Goal: Information Seeking & Learning: Learn about a topic

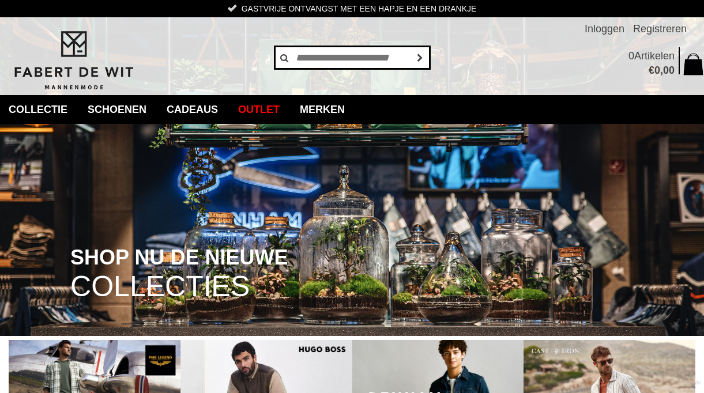
click at [352, 62] on input "text" at bounding box center [352, 57] width 156 height 23
type input "********"
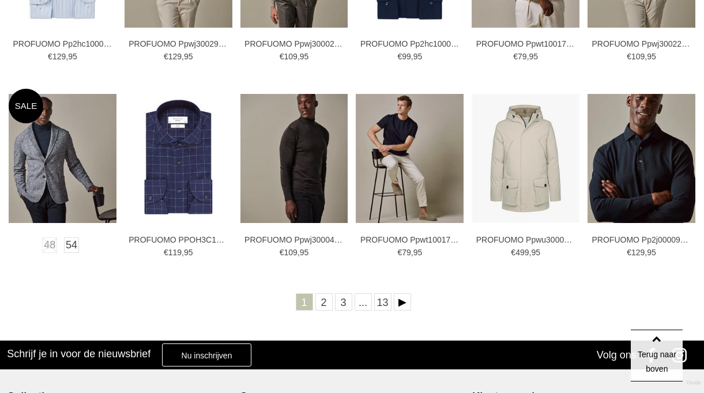
scroll to position [403, 0]
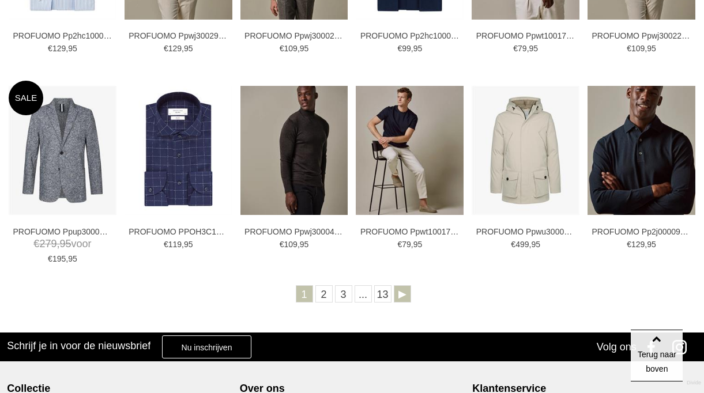
click at [400, 295] on link "Volgende" at bounding box center [402, 293] width 17 height 17
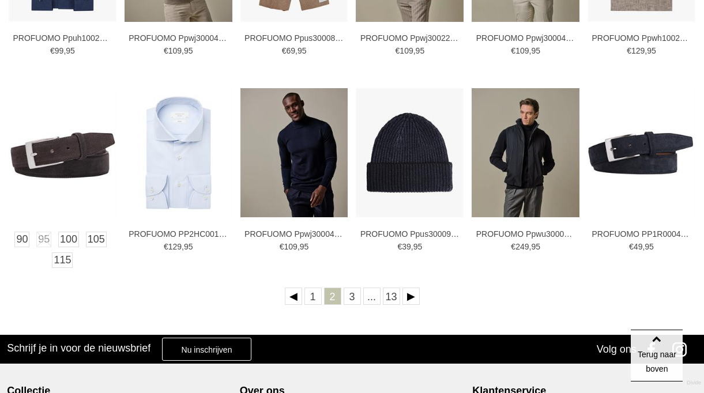
scroll to position [403, 0]
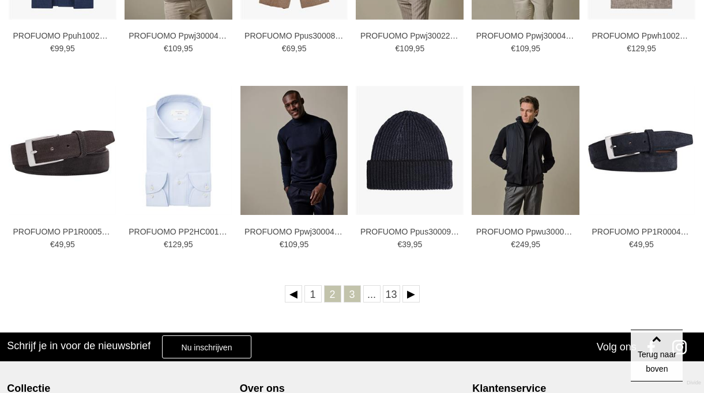
click at [348, 296] on link "3" at bounding box center [351, 293] width 17 height 17
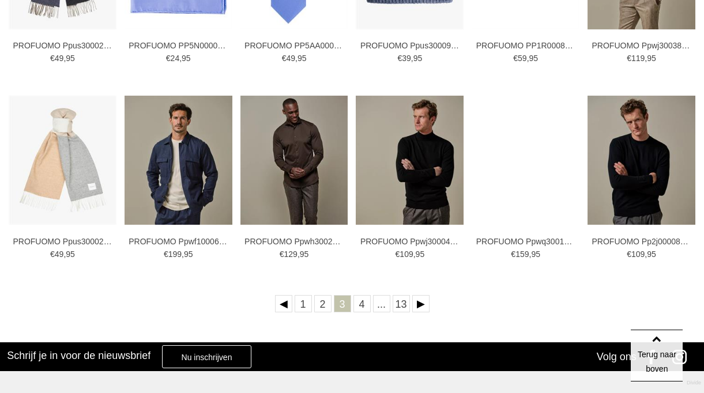
scroll to position [403, 0]
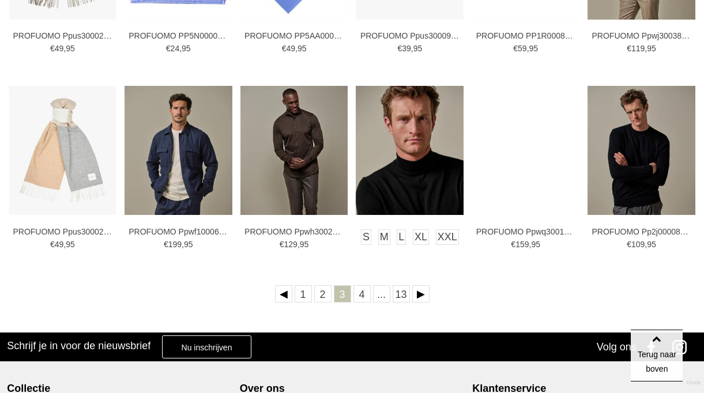
click at [422, 196] on img at bounding box center [410, 150] width 108 height 129
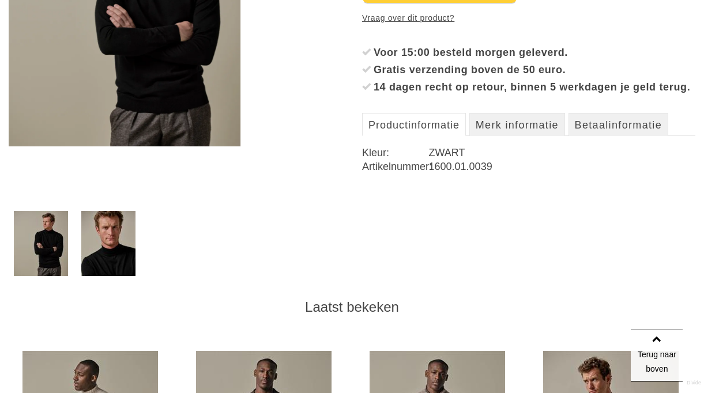
scroll to position [288, 0]
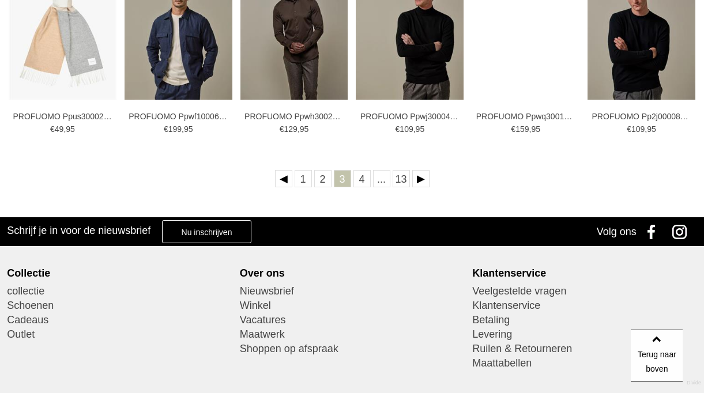
scroll to position [461, 0]
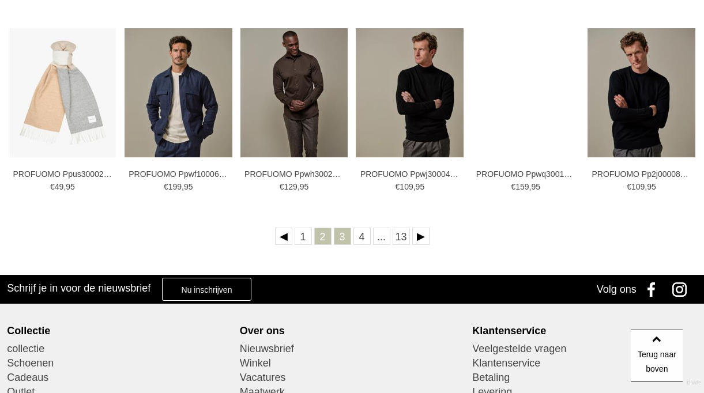
click at [321, 240] on link "2" at bounding box center [322, 236] width 17 height 17
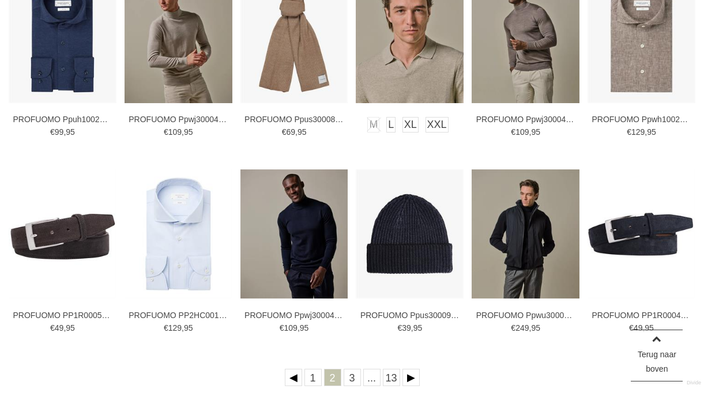
scroll to position [346, 0]
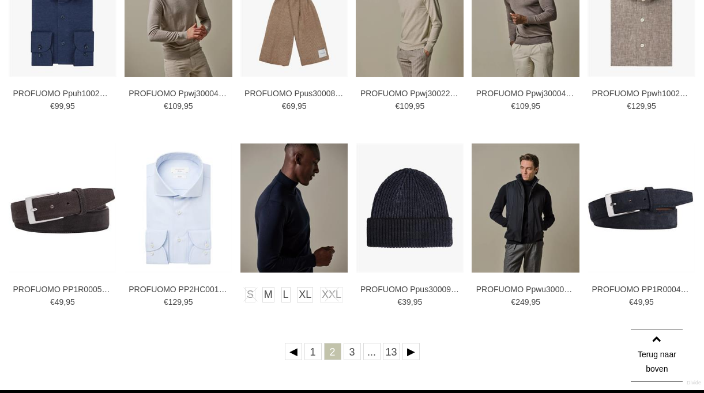
click at [300, 217] on img at bounding box center [294, 207] width 108 height 129
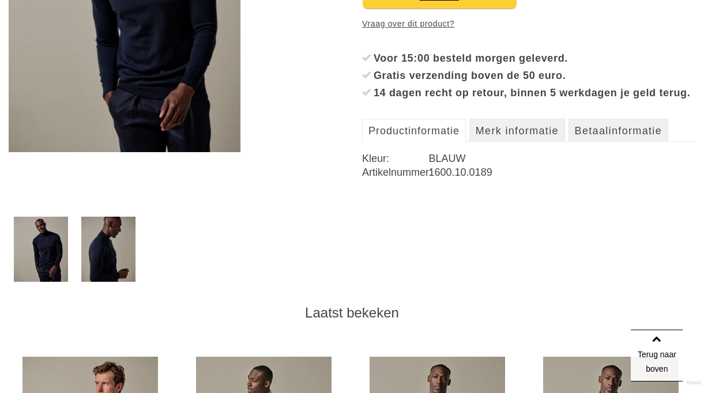
scroll to position [346, 0]
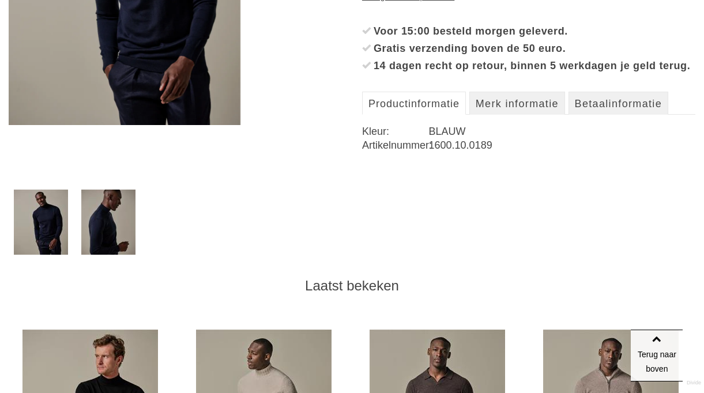
click at [94, 203] on img at bounding box center [108, 222] width 54 height 65
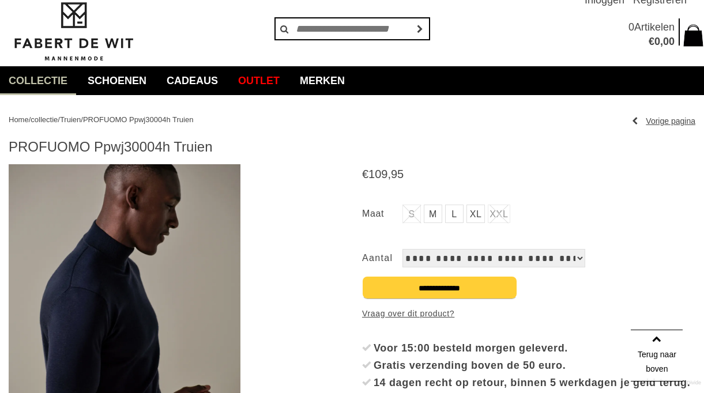
scroll to position [0, 0]
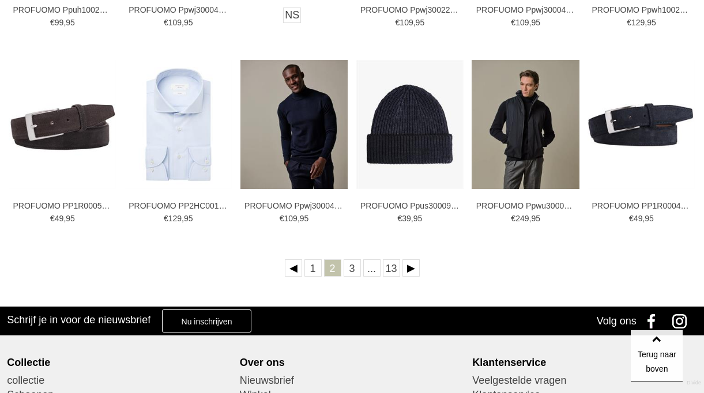
scroll to position [461, 0]
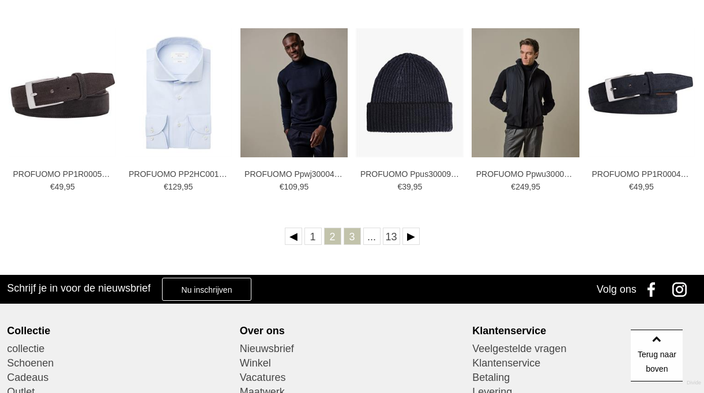
click at [356, 239] on link "3" at bounding box center [351, 236] width 17 height 17
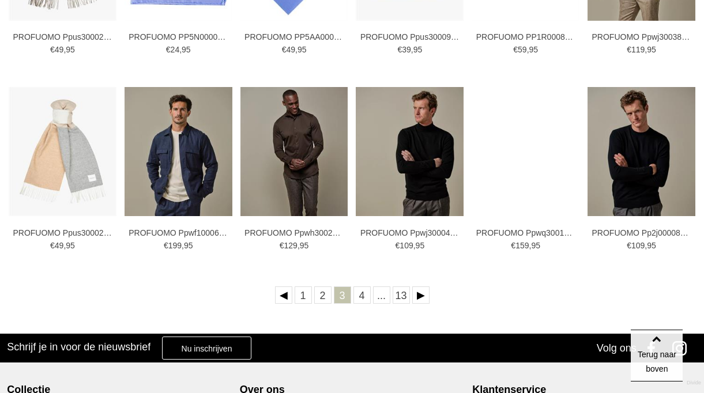
scroll to position [403, 0]
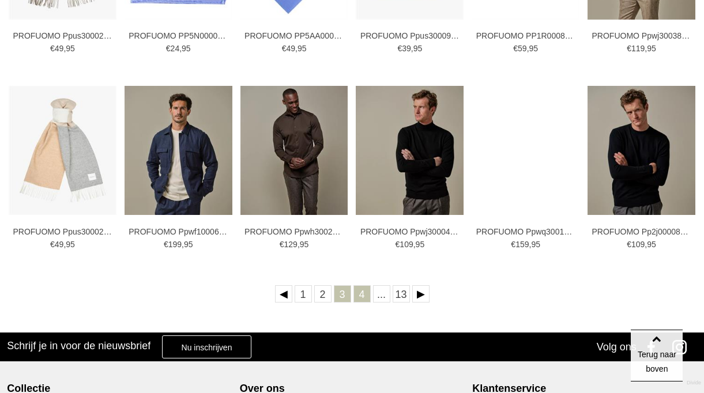
click at [361, 290] on link "4" at bounding box center [361, 293] width 17 height 17
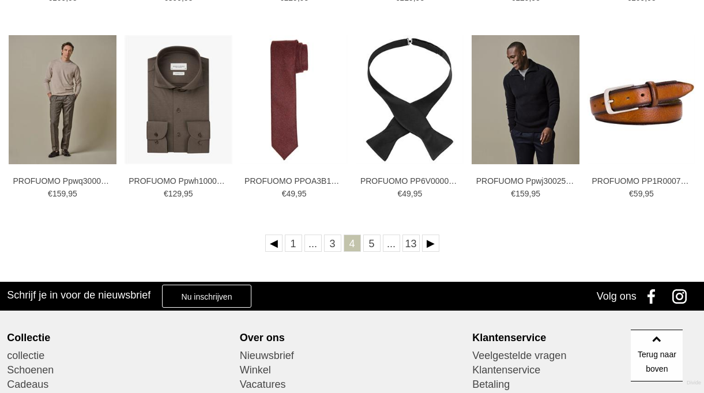
scroll to position [461, 0]
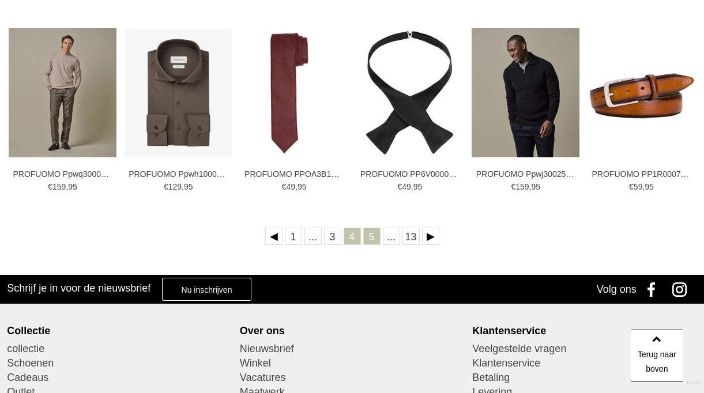
click at [372, 237] on link "5" at bounding box center [371, 236] width 17 height 17
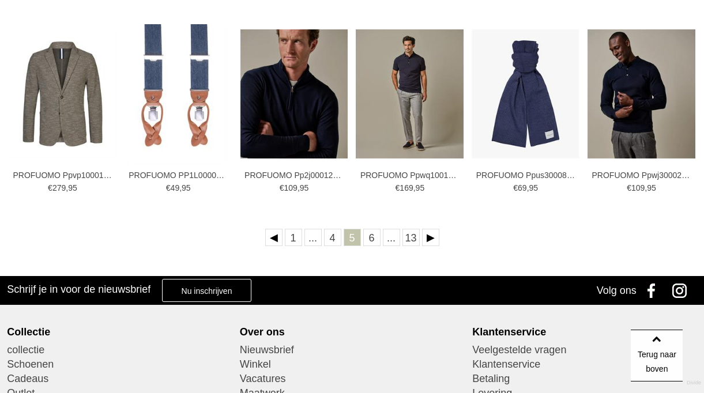
scroll to position [461, 0]
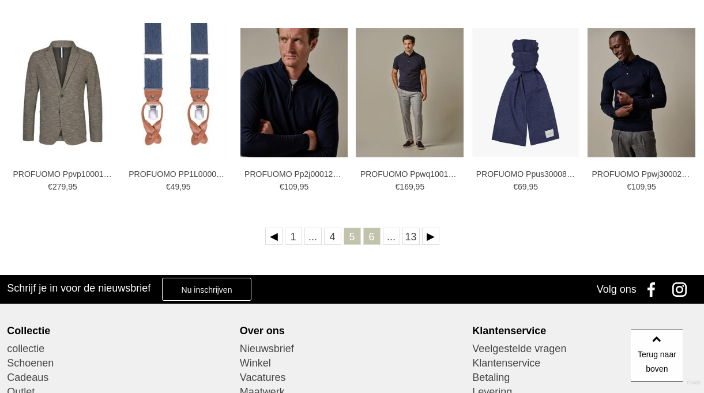
click at [371, 241] on link "6" at bounding box center [371, 236] width 17 height 17
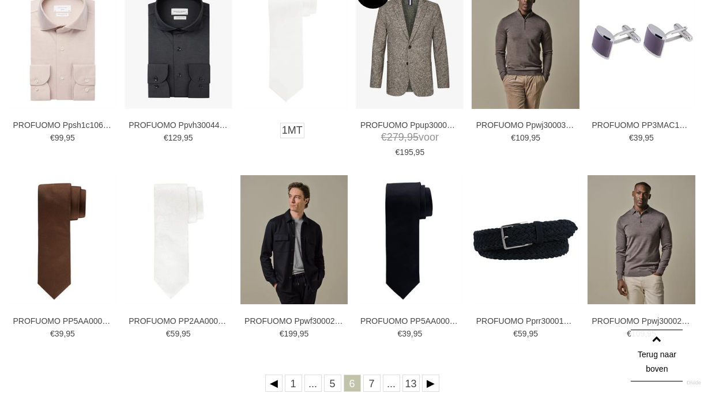
scroll to position [346, 0]
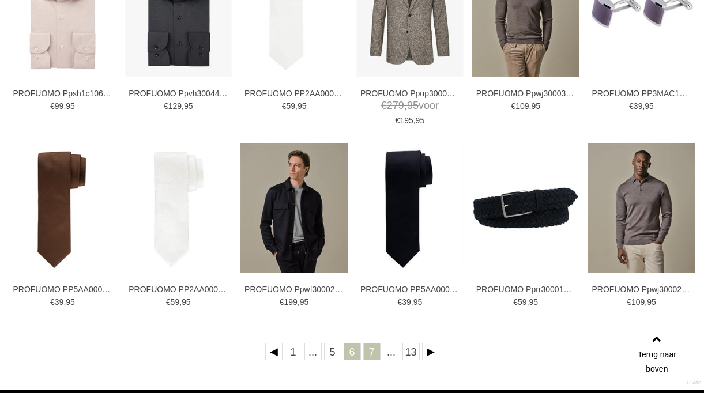
click at [372, 353] on link "7" at bounding box center [371, 351] width 17 height 17
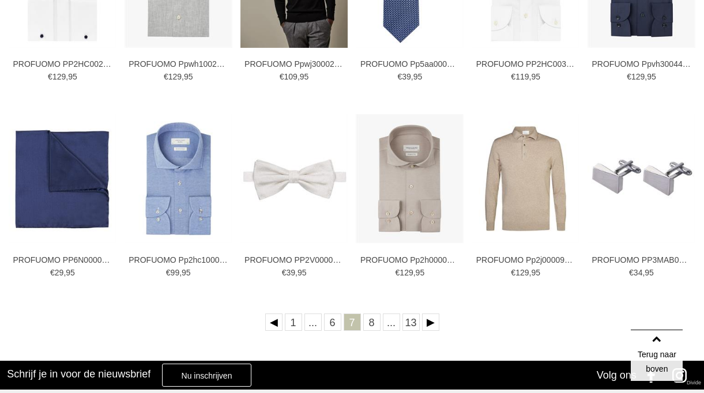
scroll to position [403, 0]
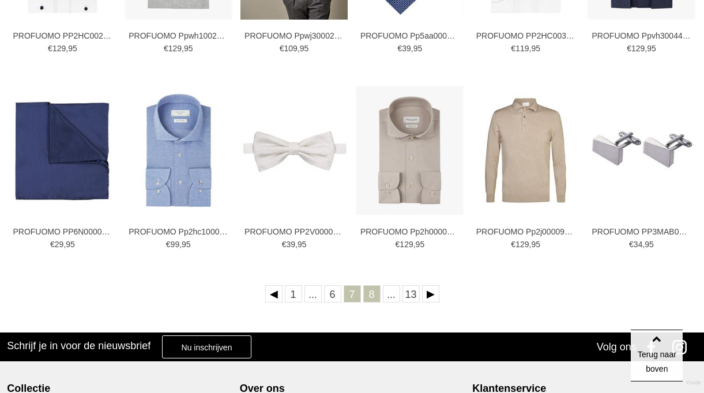
click at [373, 301] on link "8" at bounding box center [371, 293] width 17 height 17
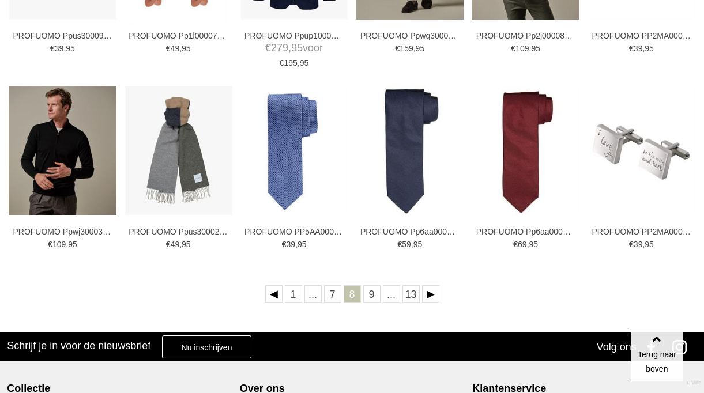
scroll to position [461, 0]
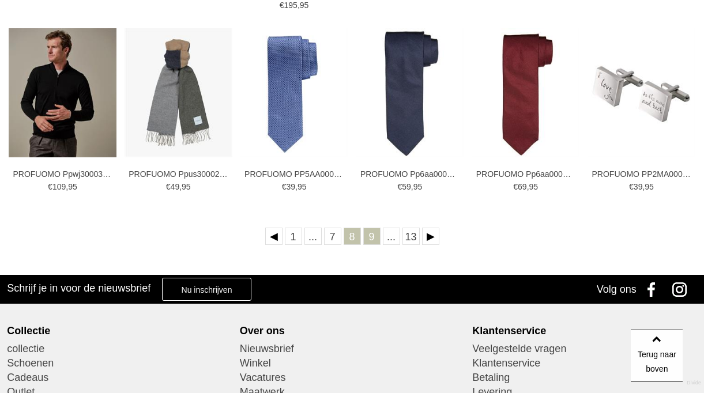
click at [370, 241] on link "9" at bounding box center [371, 236] width 17 height 17
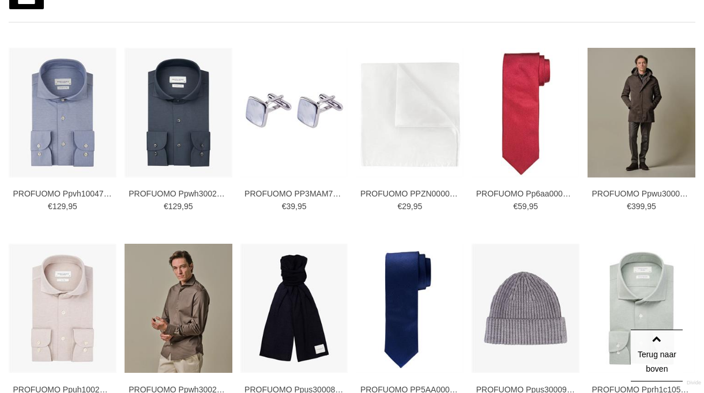
scroll to position [346, 0]
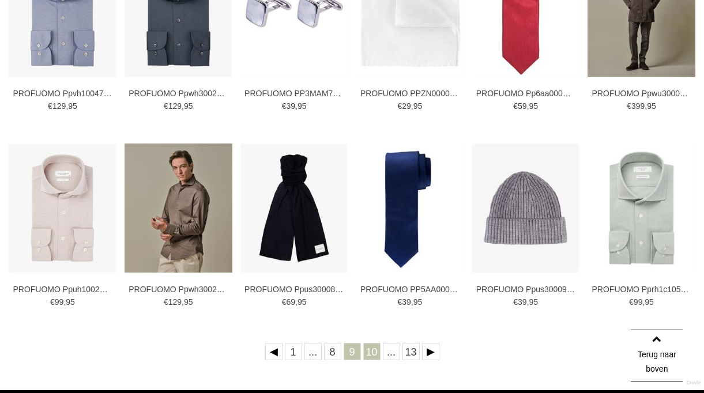
click at [372, 354] on link "10" at bounding box center [371, 351] width 17 height 17
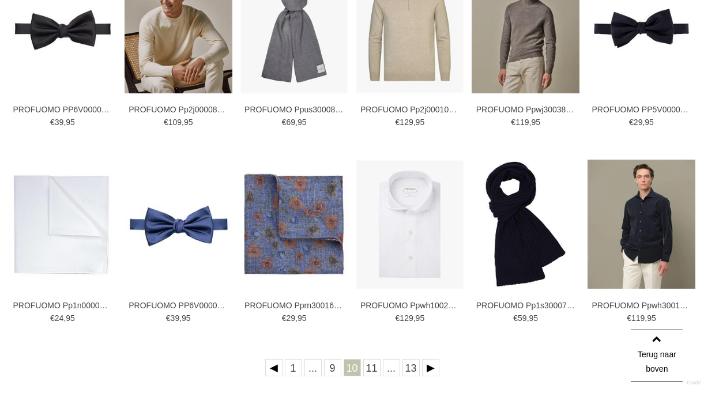
scroll to position [346, 0]
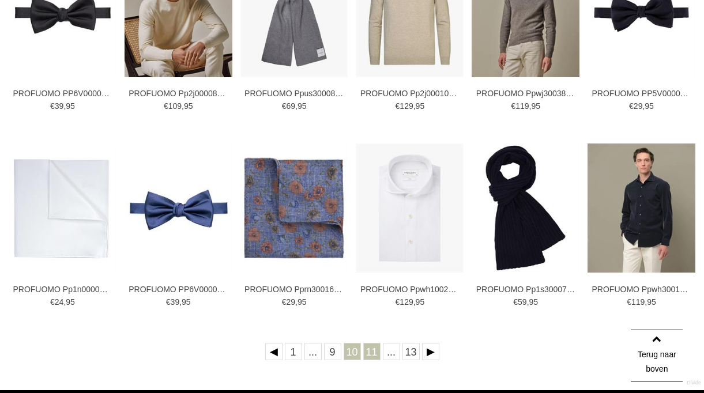
click at [371, 355] on link "11" at bounding box center [371, 351] width 17 height 17
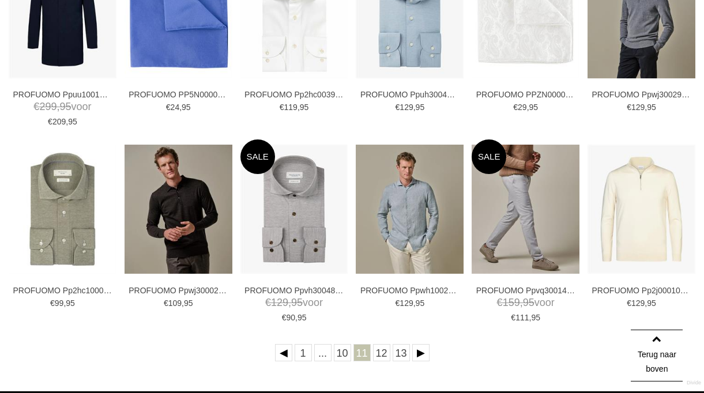
scroll to position [346, 0]
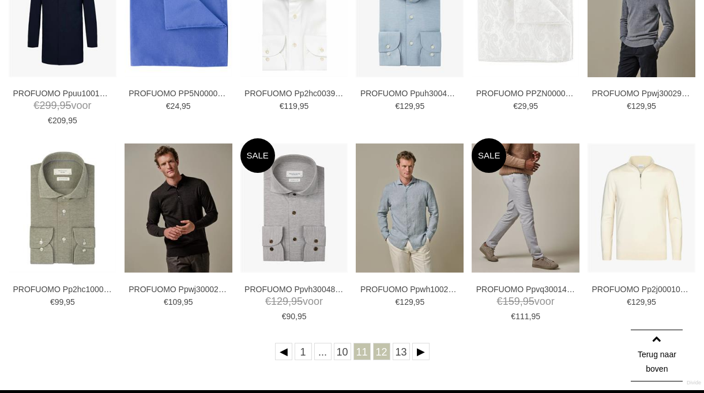
click at [384, 355] on link "12" at bounding box center [381, 351] width 17 height 17
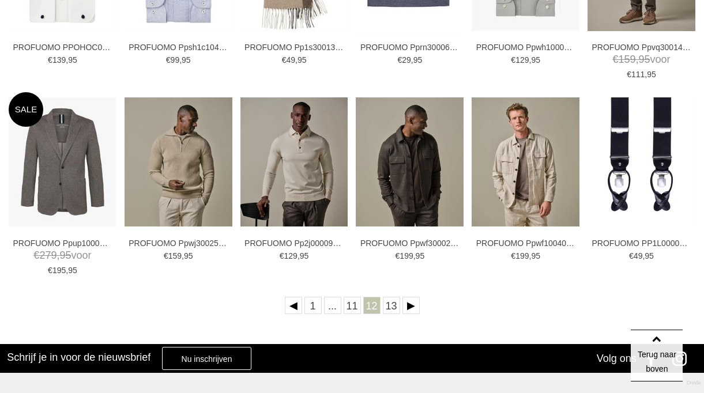
scroll to position [403, 0]
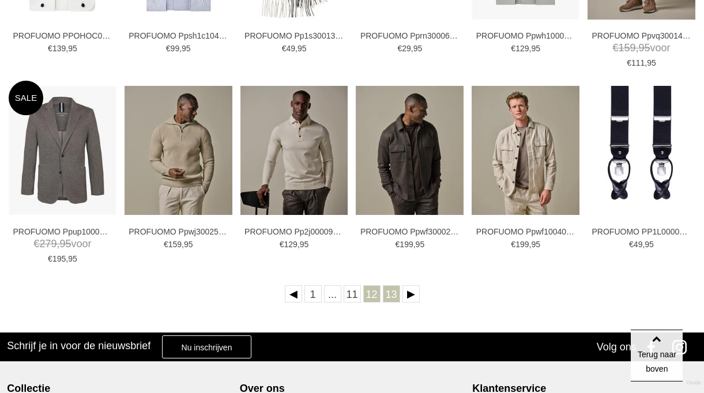
click at [392, 299] on link "13" at bounding box center [391, 293] width 17 height 17
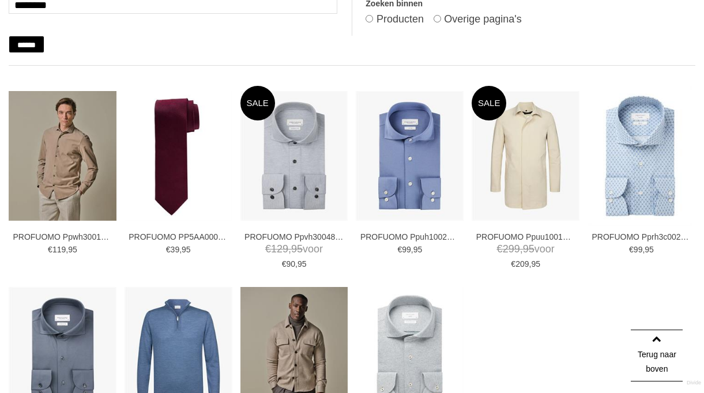
scroll to position [173, 0]
